Goal: Information Seeking & Learning: Learn about a topic

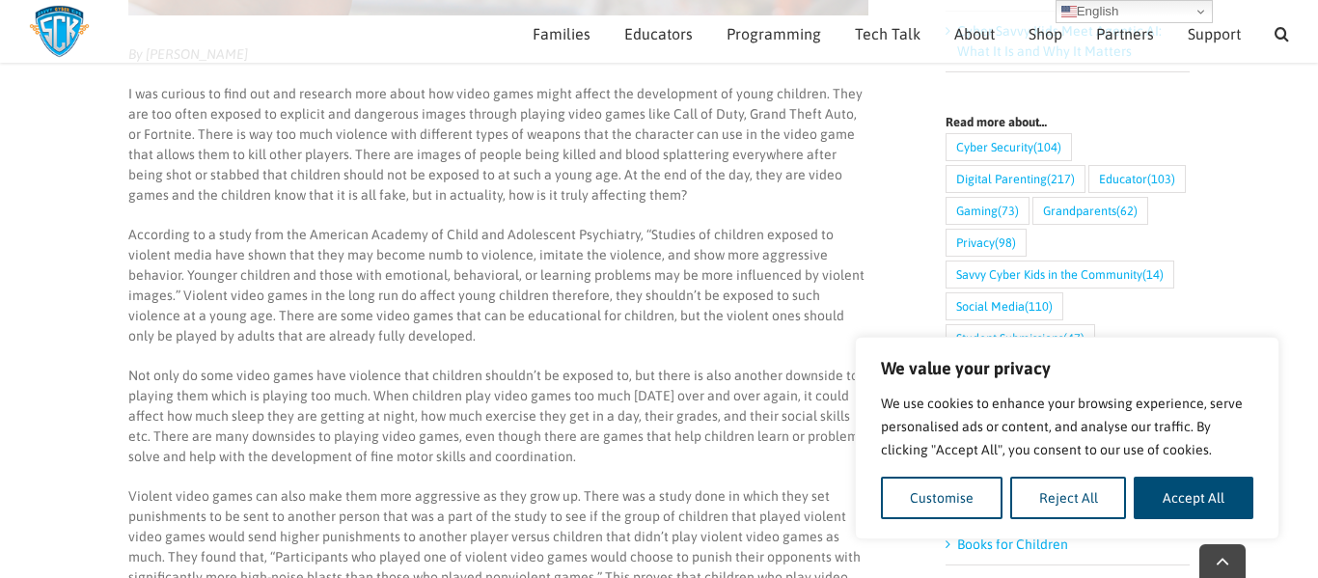
scroll to position [724, 0]
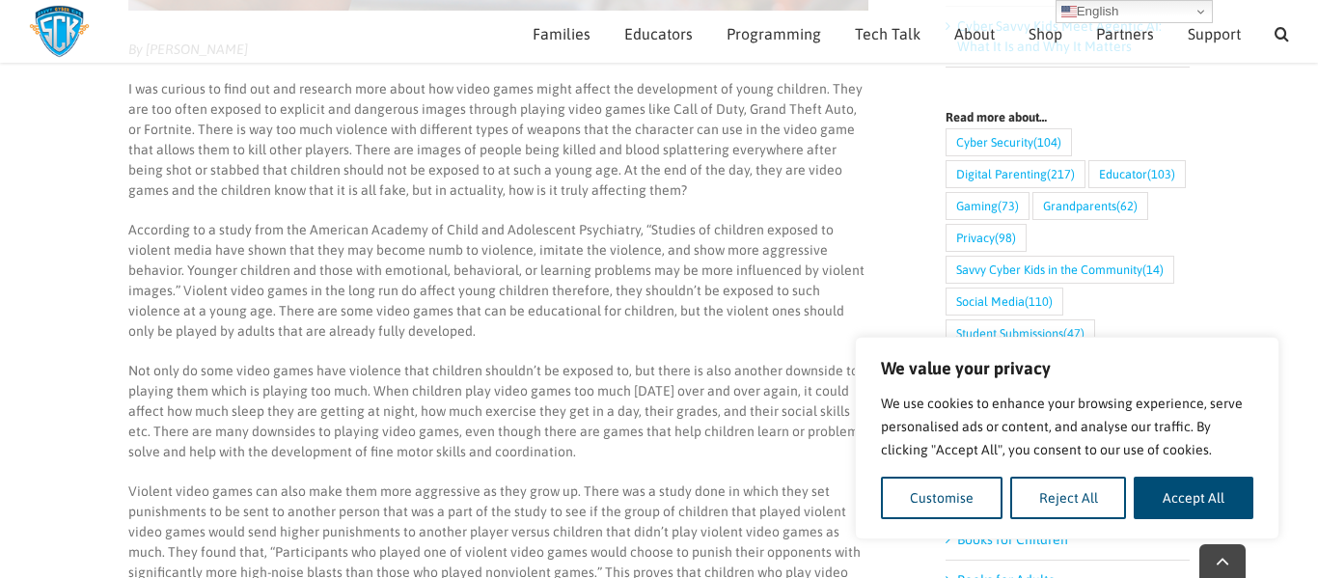
drag, startPoint x: 240, startPoint y: 252, endPoint x: 484, endPoint y: 254, distance: 244.2
click at [484, 254] on p "According to a study from the American Academy of Child and Adolescent Psychiat…" at bounding box center [498, 281] width 740 height 122
drag, startPoint x: 484, startPoint y: 252, endPoint x: 380, endPoint y: 253, distance: 104.2
click at [380, 253] on p "According to a study from the American Academy of Child and Adolescent Psychiat…" at bounding box center [498, 281] width 740 height 122
click at [251, 249] on p "According to a study from the American Academy of Child and Adolescent Psychiat…" at bounding box center [498, 281] width 740 height 122
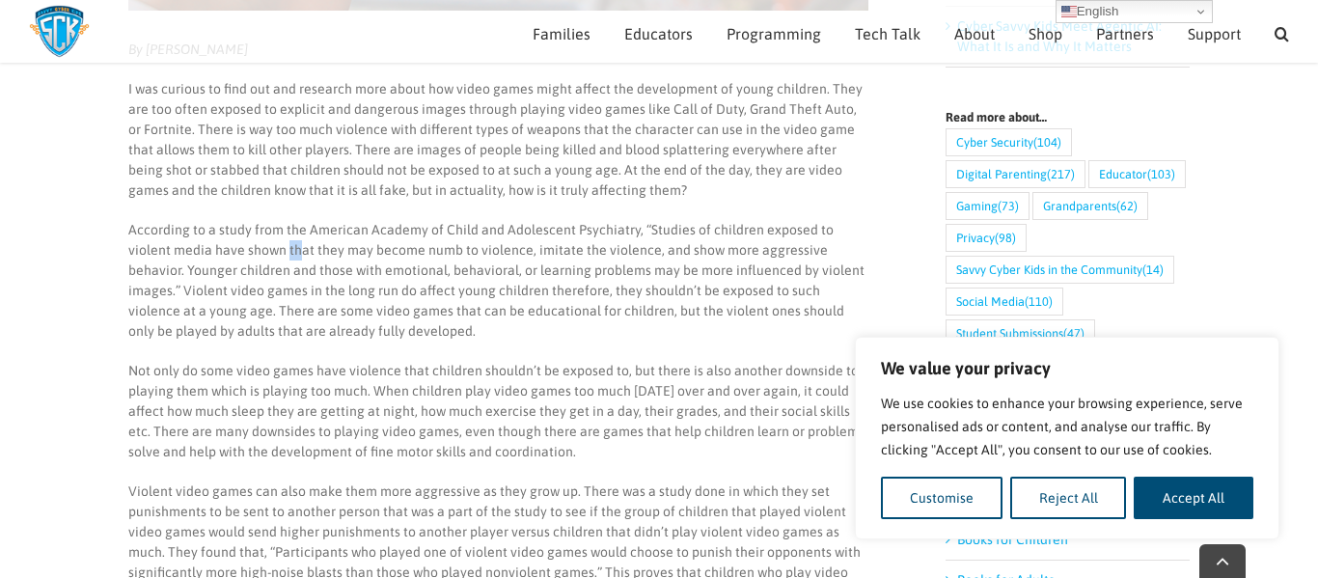
drag, startPoint x: 242, startPoint y: 253, endPoint x: 255, endPoint y: 250, distance: 12.9
click at [255, 250] on p "According to a study from the American Academy of Child and Adolescent Psychiat…" at bounding box center [498, 281] width 740 height 122
click at [297, 252] on p "According to a study from the American Academy of Child and Adolescent Psychiat…" at bounding box center [498, 281] width 740 height 122
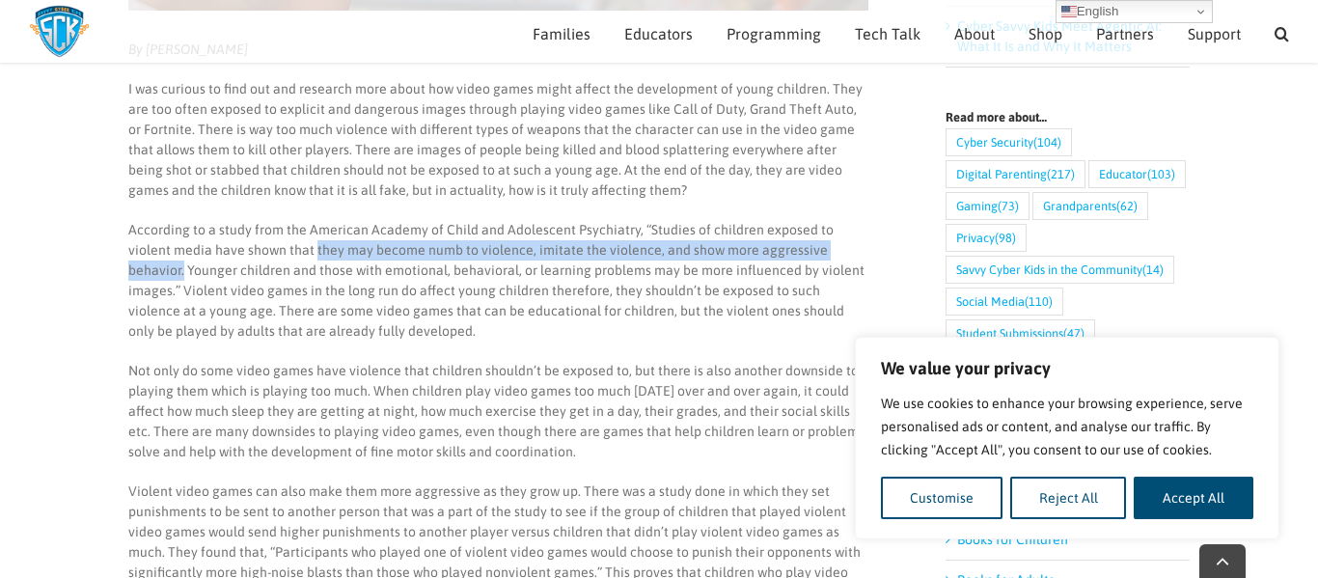
drag, startPoint x: 269, startPoint y: 252, endPoint x: 833, endPoint y: 251, distance: 563.6
click at [833, 251] on p "According to a study from the American Academy of Child and Adolescent Psychiat…" at bounding box center [498, 281] width 740 height 122
copy p "they may become numb to violence, imitate the violence, and show more aggressiv…"
